Goal: Check status: Check status

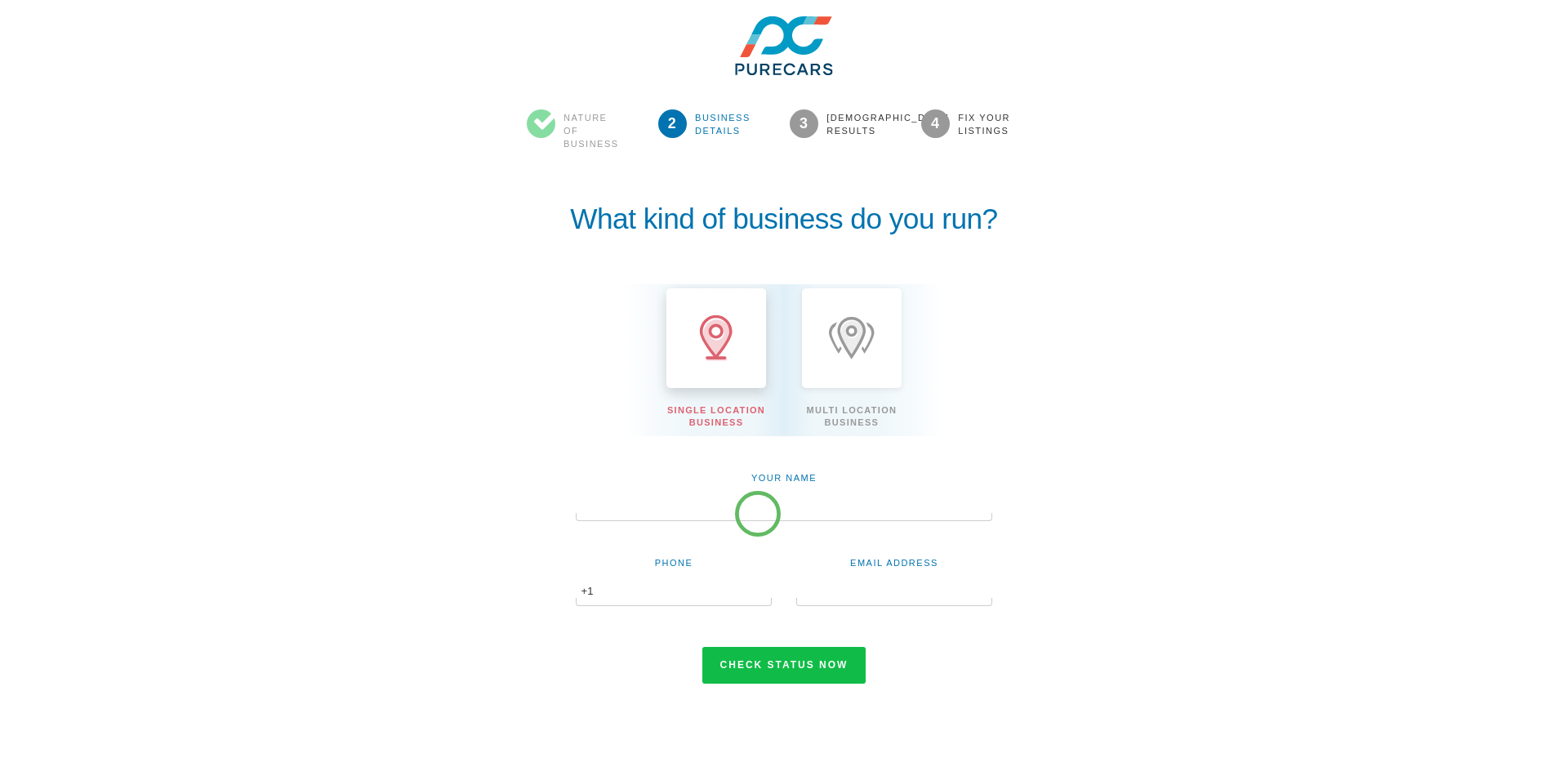
click at [760, 511] on input "text" at bounding box center [784, 507] width 417 height 28
type input "[PERSON_NAME]"
type input "6023001758"
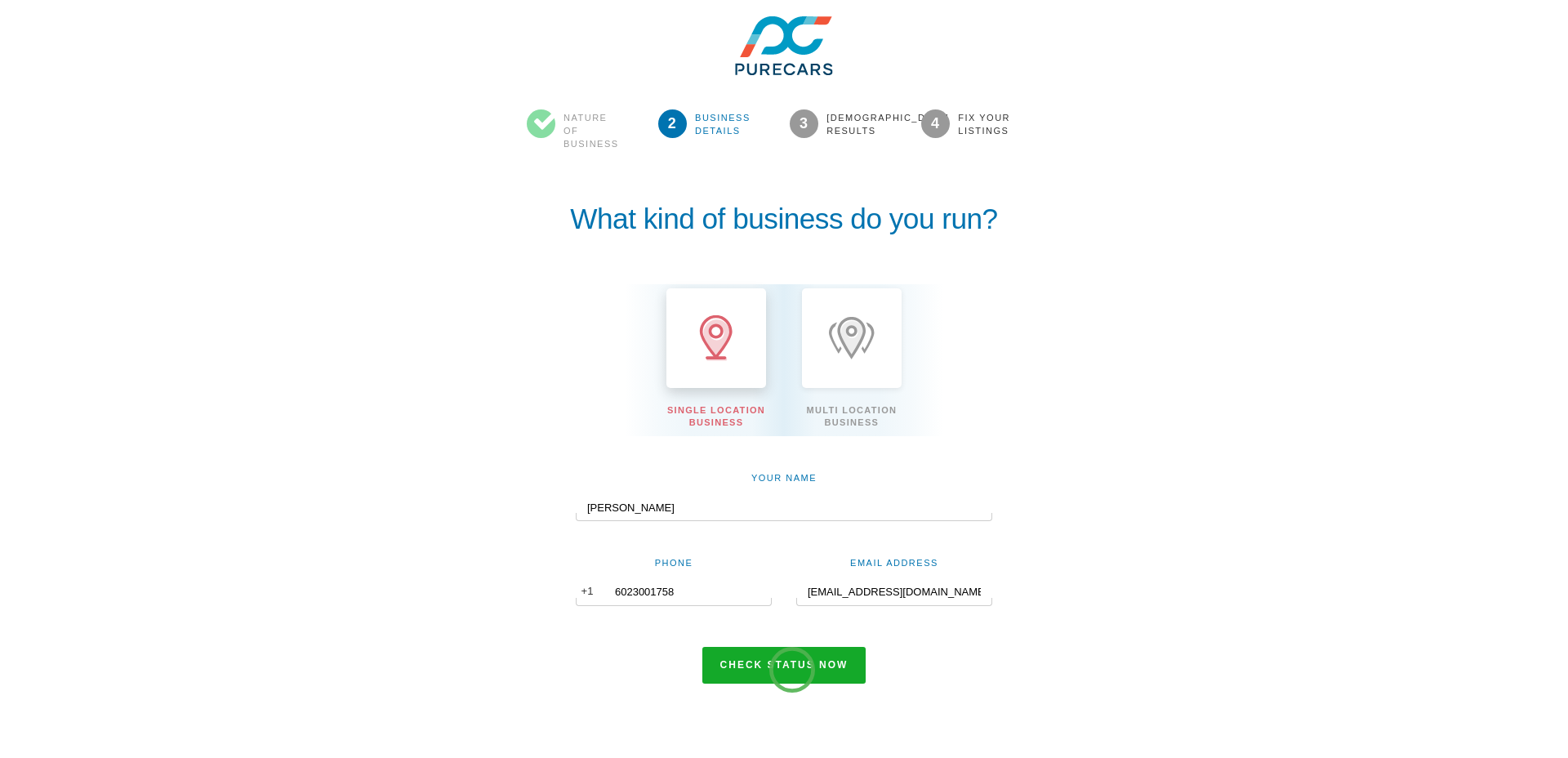
type input "[EMAIL_ADDRESS][DOMAIN_NAME]"
click at [792, 668] on button "Check status now" at bounding box center [784, 665] width 164 height 37
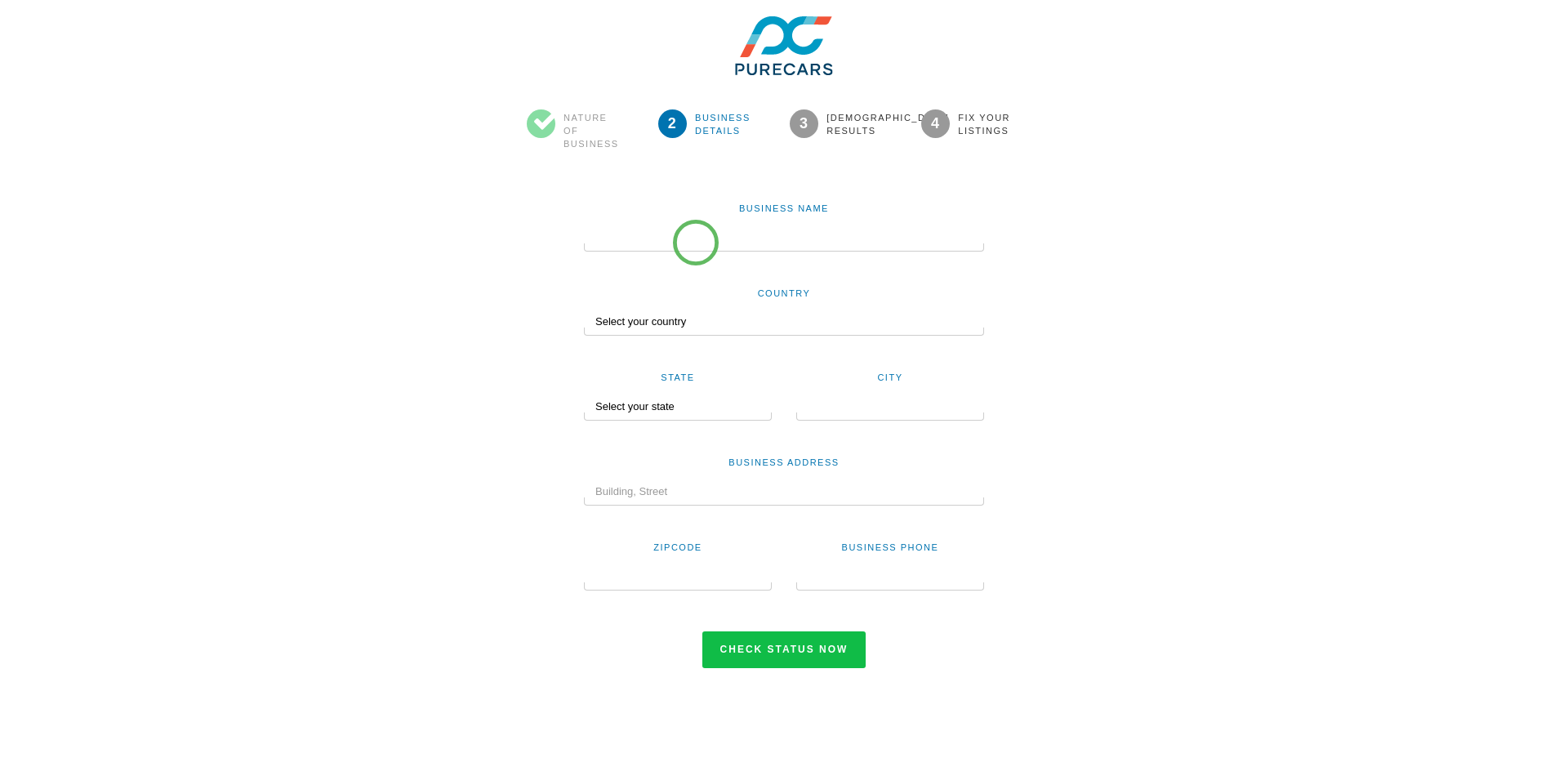
click at [696, 244] on div at bounding box center [784, 247] width 400 height 8
click at [698, 238] on input "text" at bounding box center [784, 238] width 400 height 28
type input "Roseville Kia"
click at [714, 329] on select "Select your country United States Canada Australia New Zealand India Nigeria Un…" at bounding box center [784, 322] width 400 height 28
select select "US"
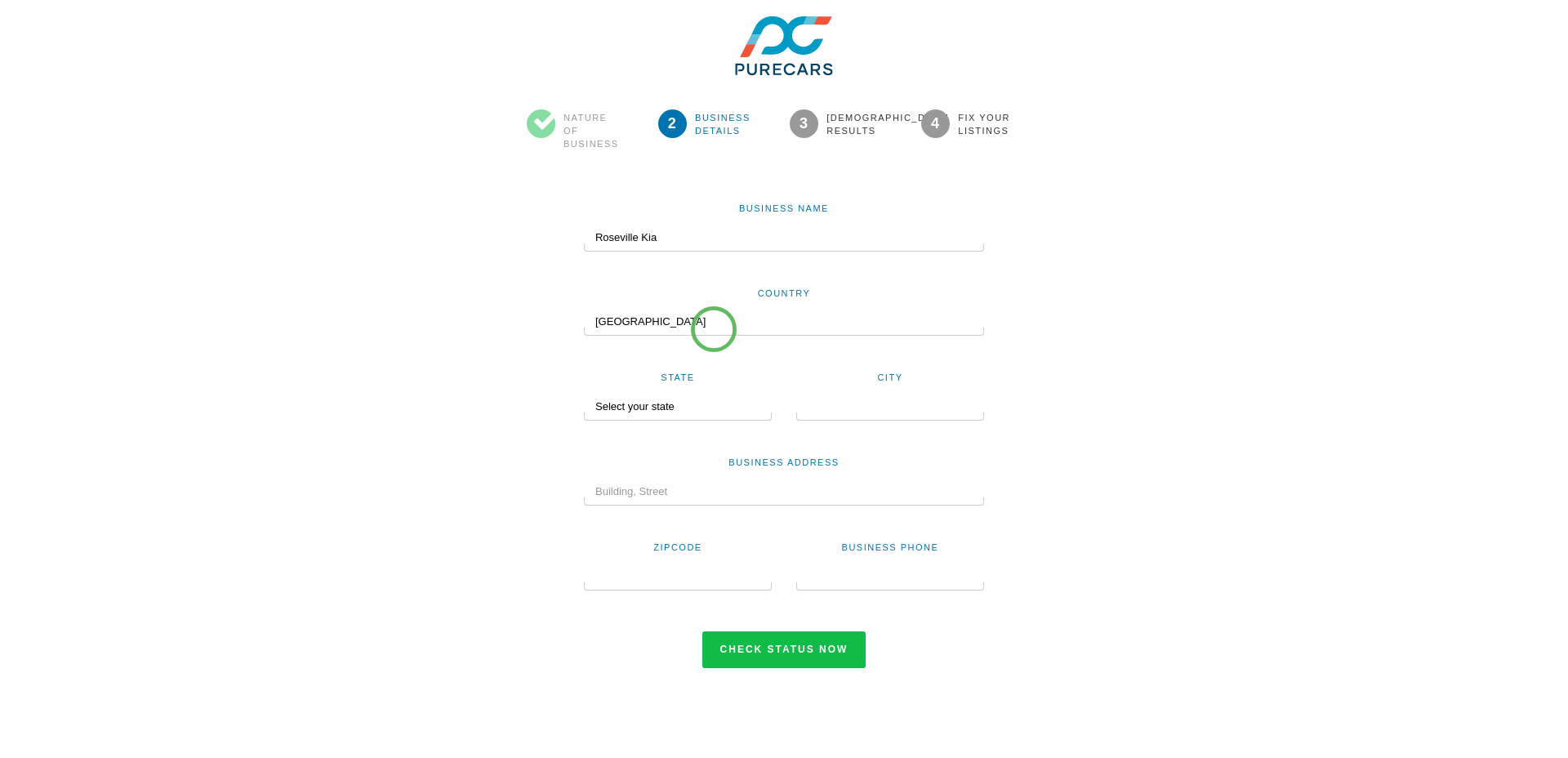
click at [584, 308] on select "Select your country United States Canada Australia New Zealand India Nigeria Un…" at bounding box center [784, 322] width 400 height 28
click at [719, 410] on select "Select your state Alabama Alaska Arizona Arkansas California Colorado Connectic…" at bounding box center [672, 407] width 176 height 28
select select "CA"
click at [584, 393] on select "Select your state Alabama Alaska Arizona Arkansas California Colorado Connectic…" at bounding box center [672, 407] width 176 height 28
click at [884, 410] on input "text" at bounding box center [890, 407] width 188 height 28
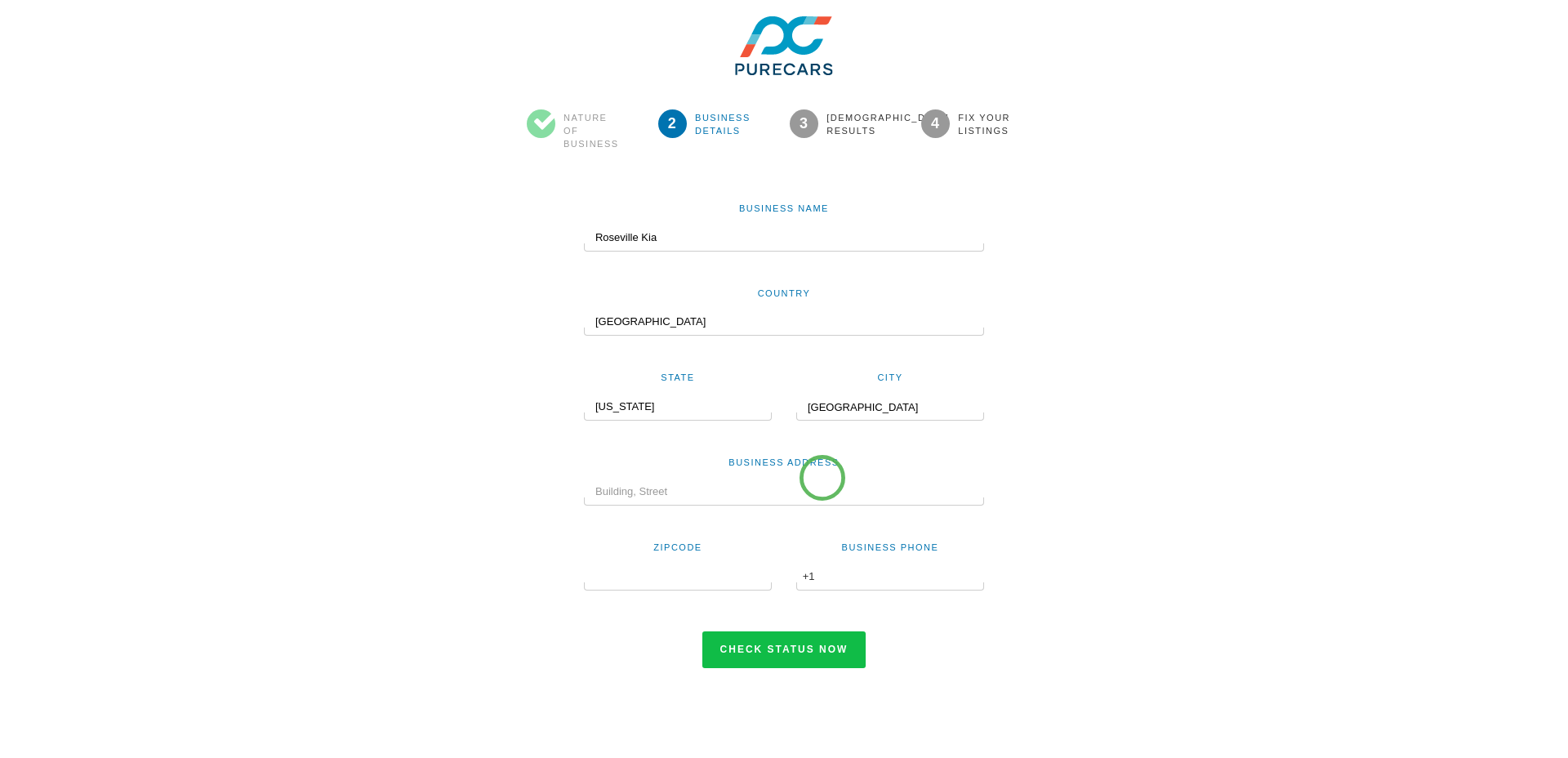
type input "Roseville"
click at [806, 492] on input "text" at bounding box center [784, 492] width 400 height 28
type input "110 AutoMall Drive"
click at [732, 582] on div at bounding box center [678, 585] width 188 height 8
click at [732, 578] on input "text" at bounding box center [678, 577] width 188 height 28
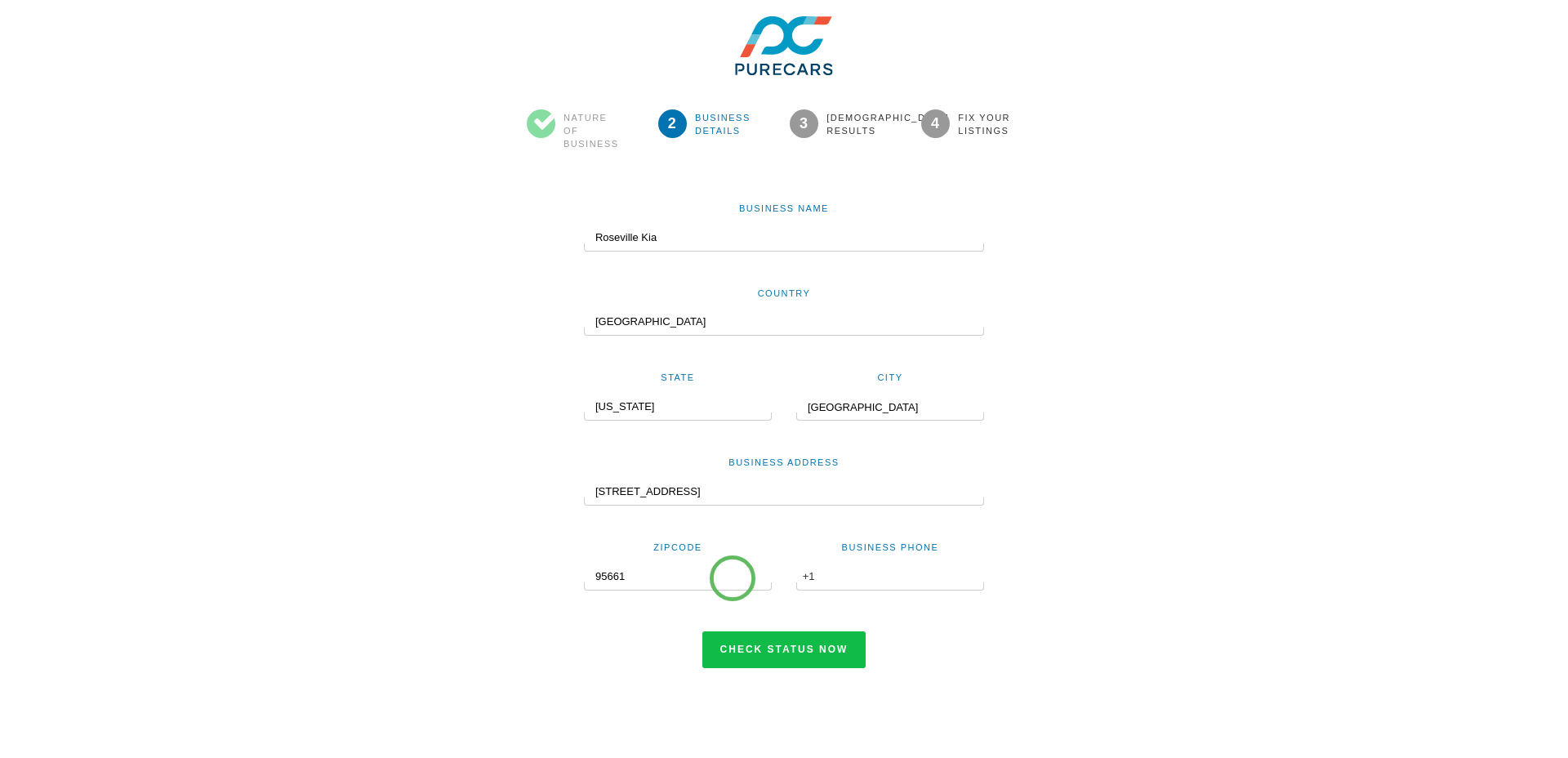
type input "95661"
type input "916-953-7225"
click at [771, 644] on button "Check status now" at bounding box center [784, 650] width 164 height 37
